Goal: Transaction & Acquisition: Download file/media

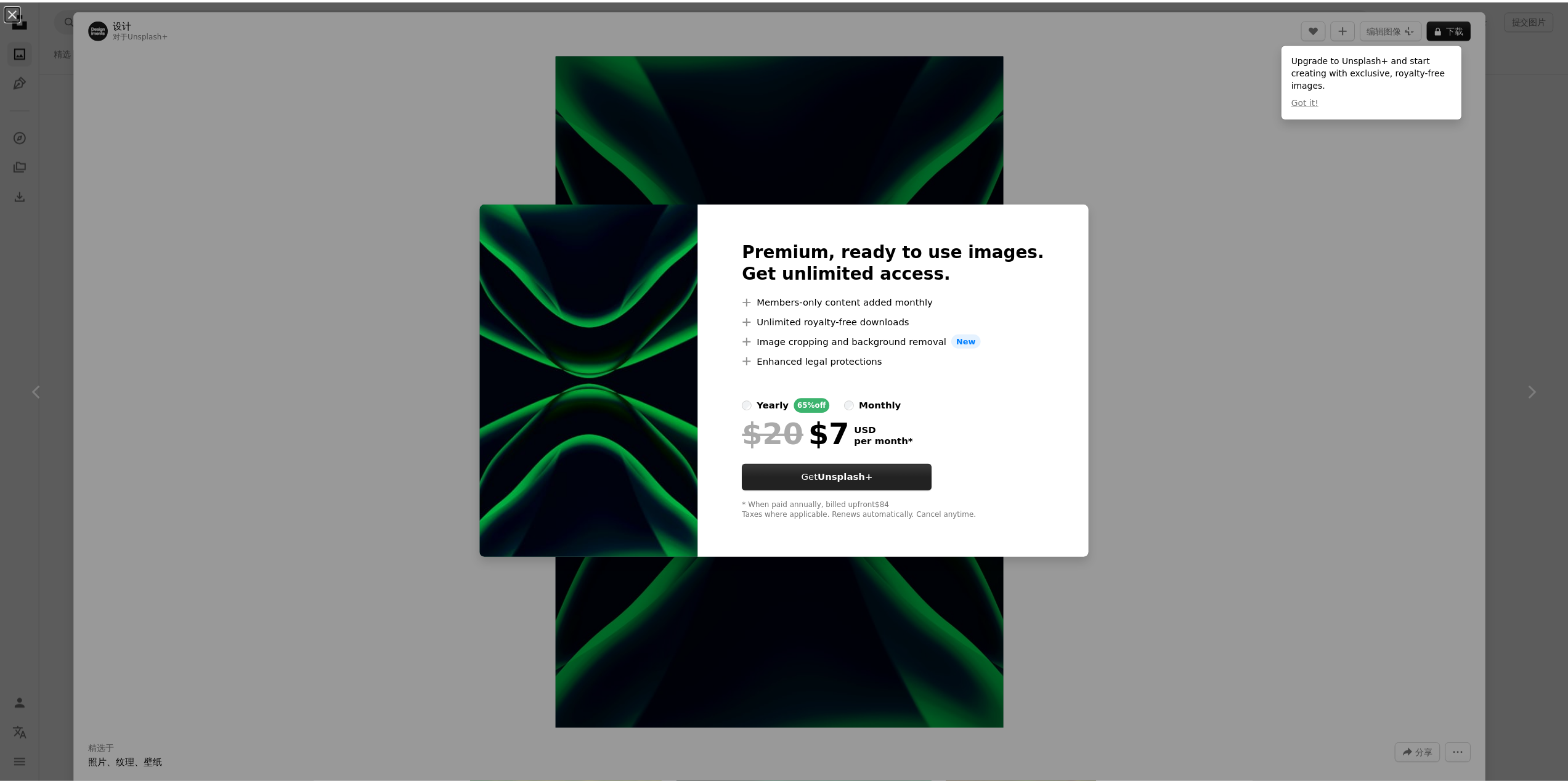
scroll to position [8257, 0]
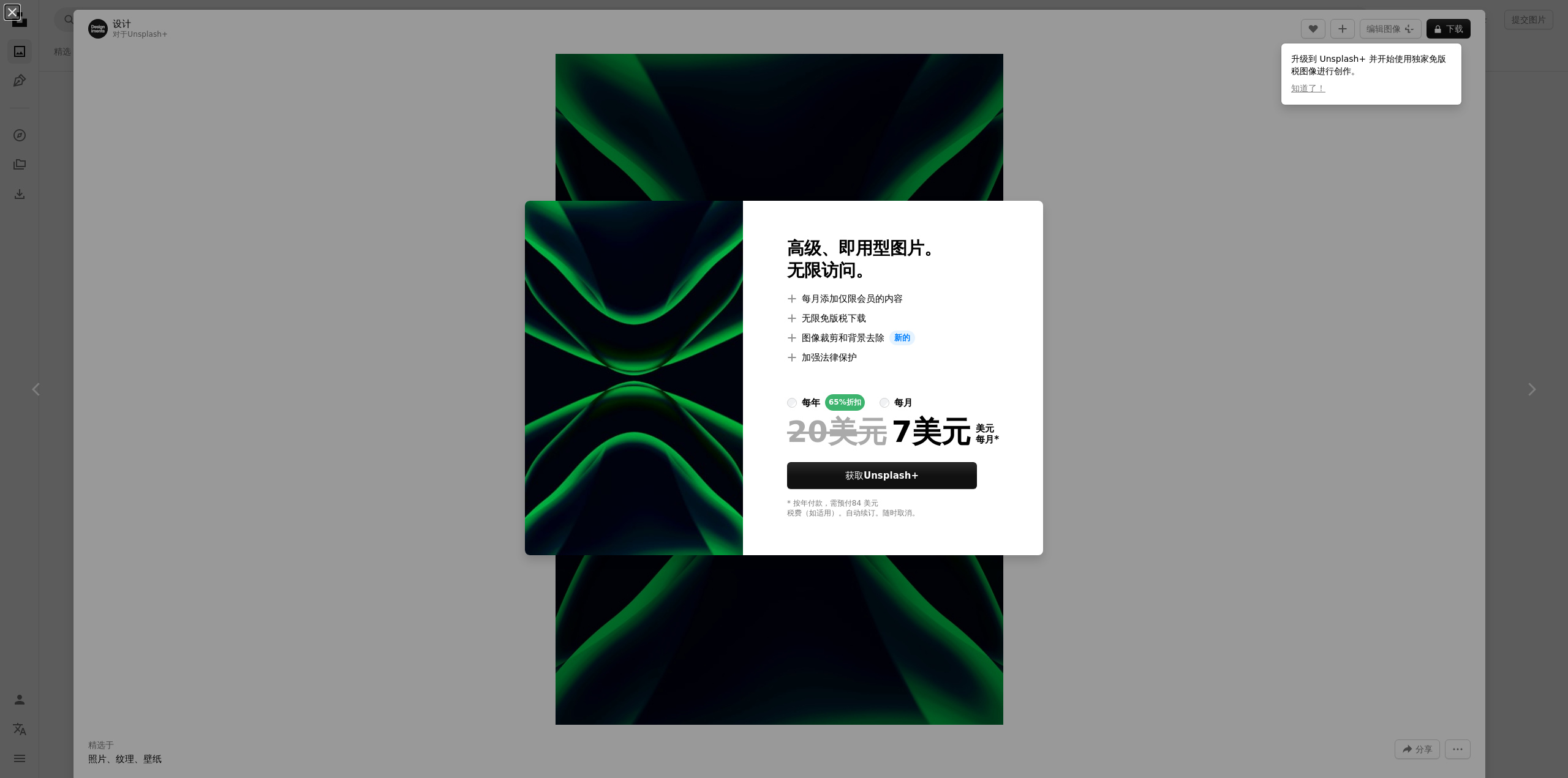
click at [1082, 203] on div "An X shape 高级、即用型图片。 无限访问。 A plus sign 每月添加仅限会员的内容 A plus sign 无限免版税下载 A plus s…" at bounding box center [784, 389] width 1568 height 778
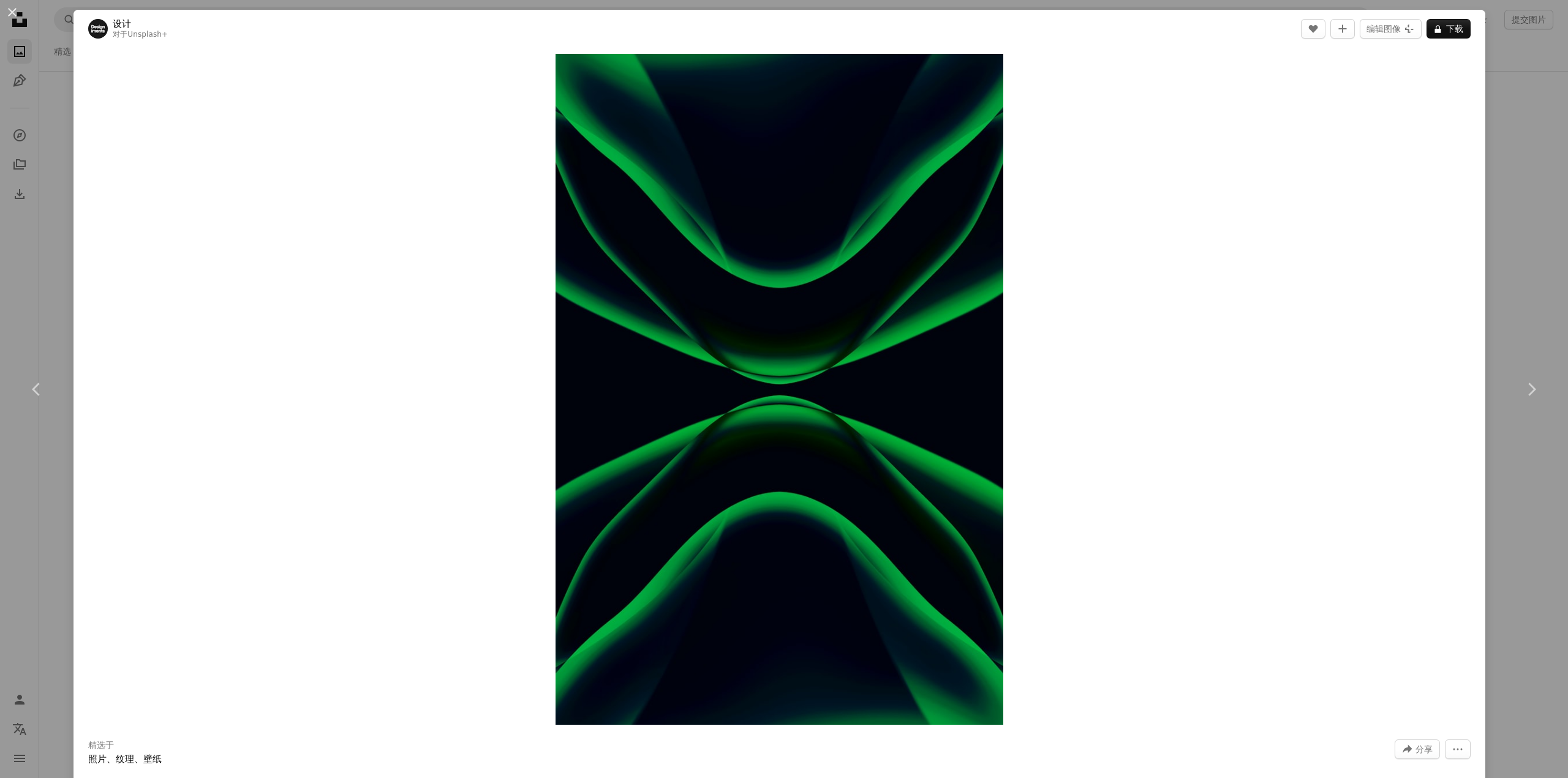
drag, startPoint x: 1507, startPoint y: 36, endPoint x: 1497, endPoint y: 40, distance: 10.8
click at [1507, 36] on div "An X shape Chevron left Chevron right 设计 对于 Unsplash+ A heart A plus sign 编辑图像 …" at bounding box center [784, 389] width 1568 height 778
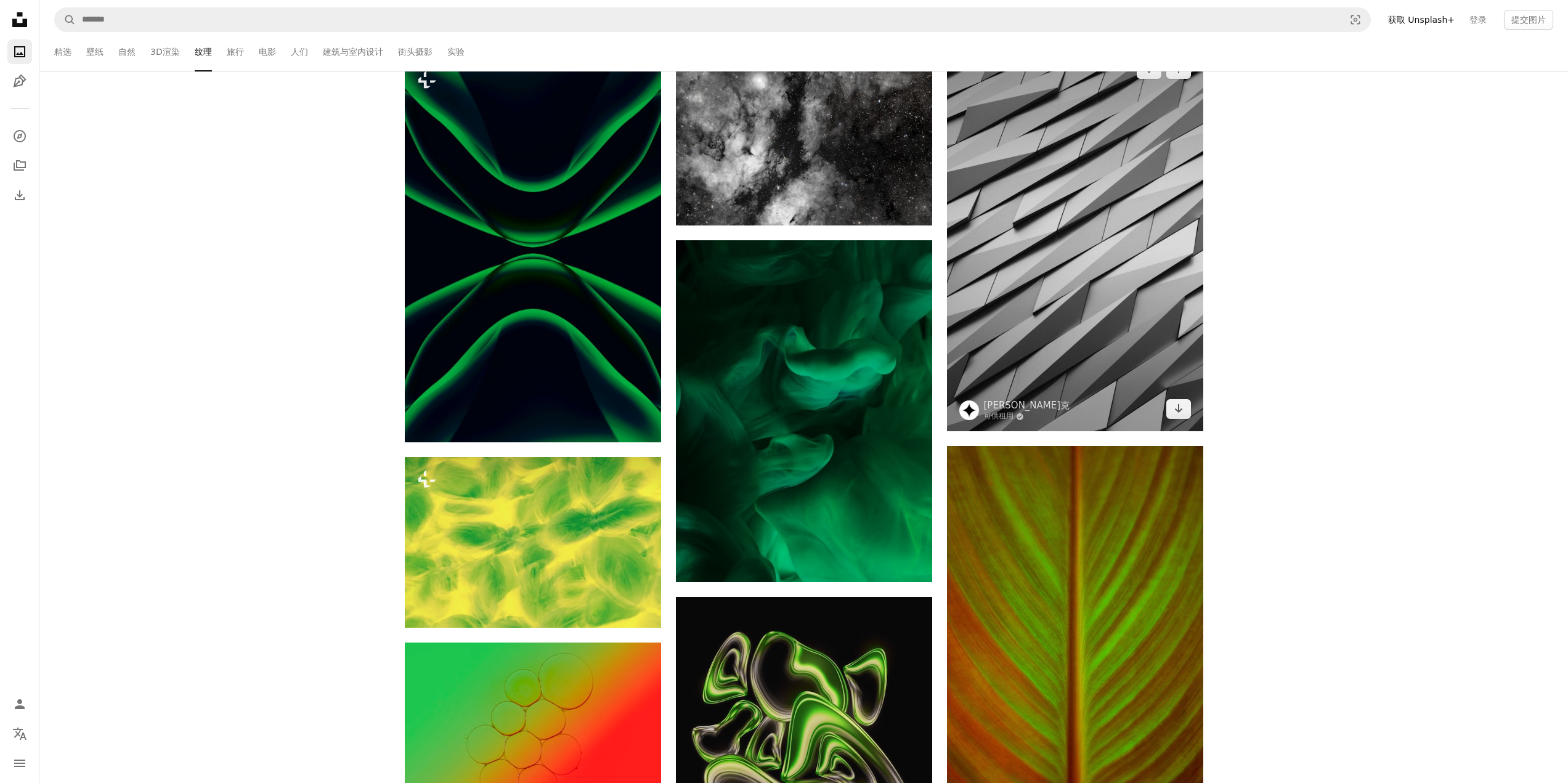
scroll to position [8381, 0]
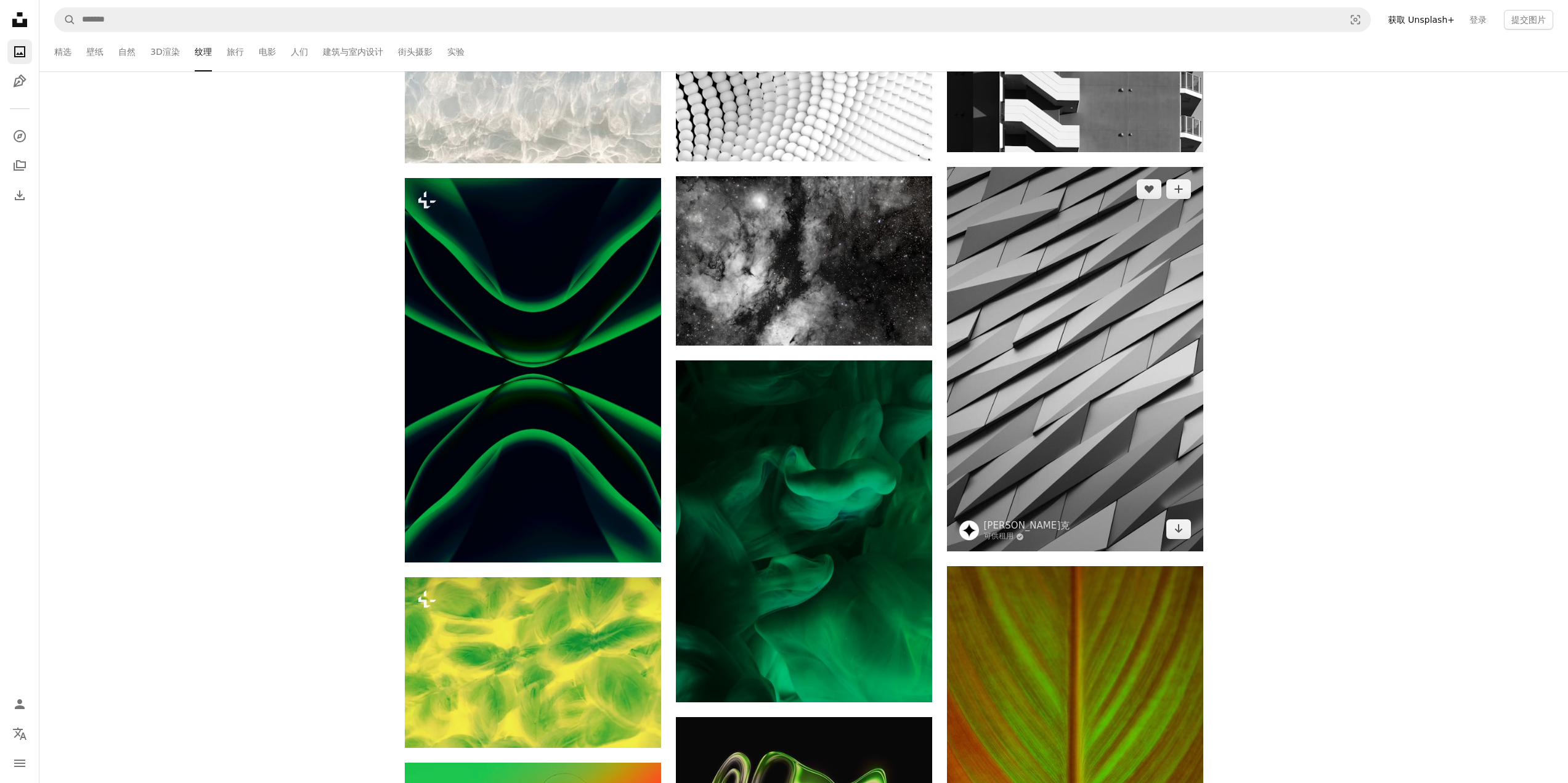
click at [1075, 255] on img at bounding box center [1075, 359] width 256 height 385
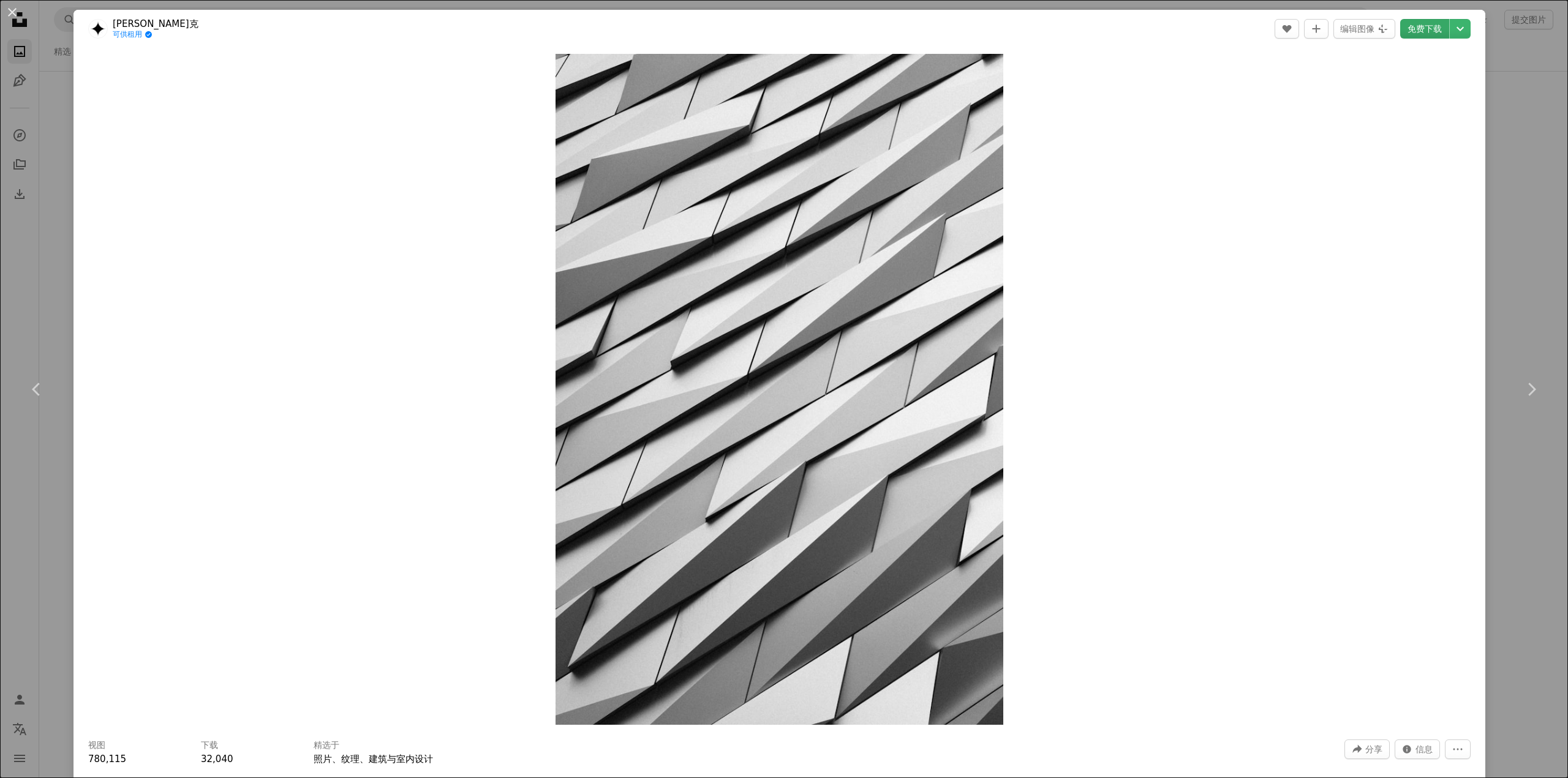
click at [1412, 33] on font "免费下载" at bounding box center [1424, 28] width 34 height 10
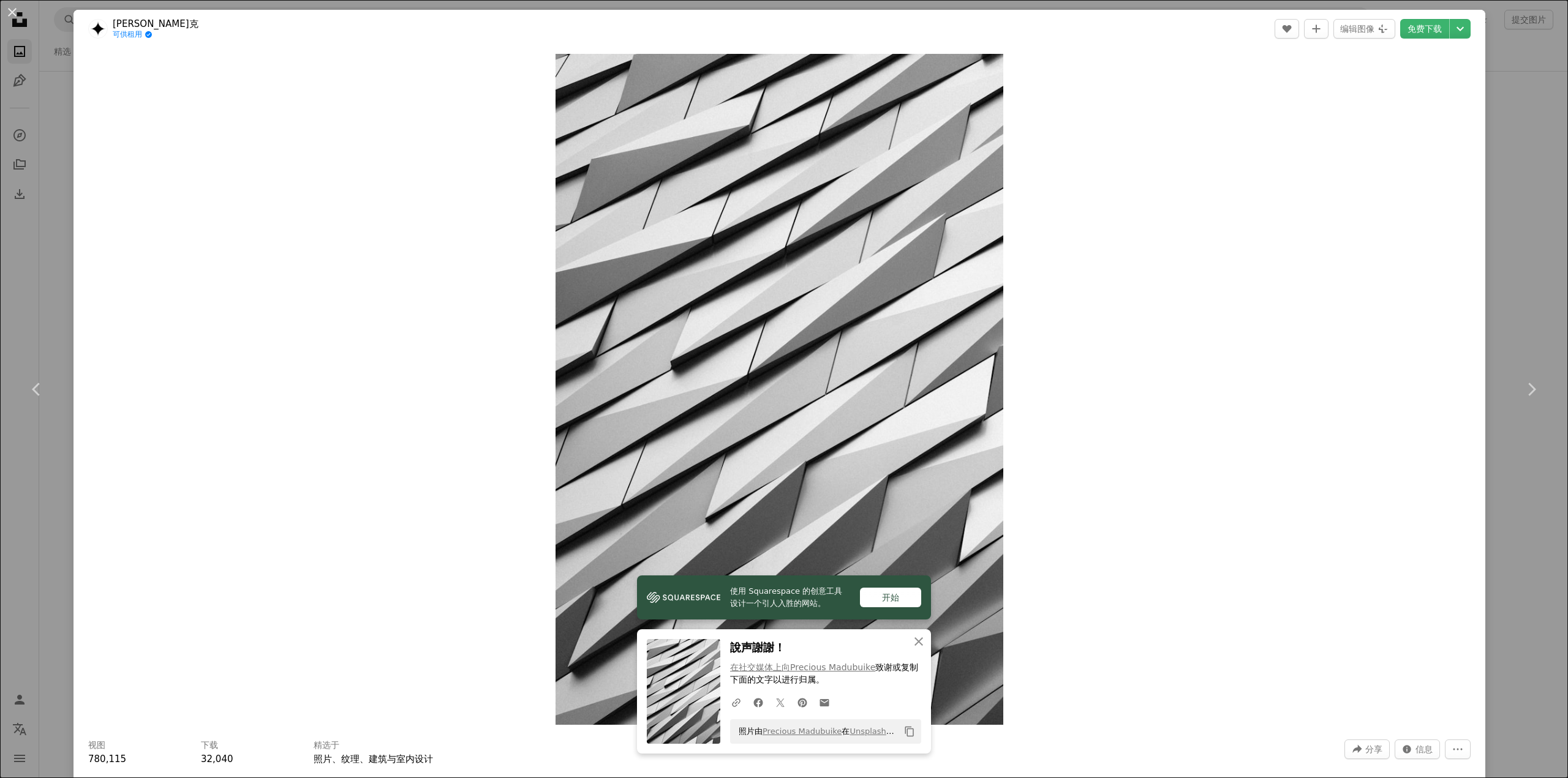
click at [1135, 393] on div "Zoom in" at bounding box center [780, 389] width 1412 height 683
click at [1504, 112] on div "An X shape Chevron left Chevron right 普雷[PERSON_NAME]克 可供租用 A checkmark inside …" at bounding box center [784, 389] width 1568 height 778
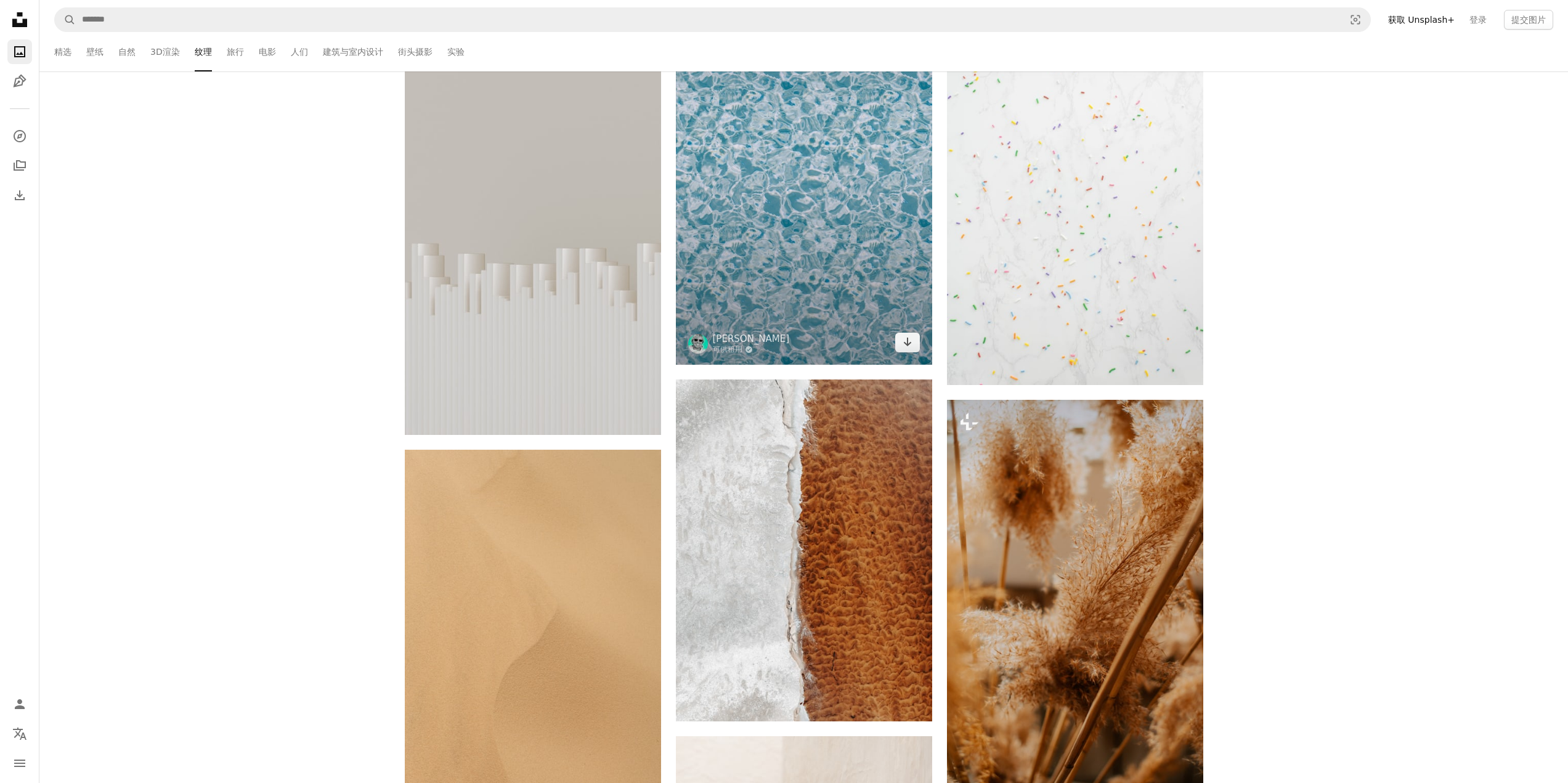
scroll to position [18981, 0]
